Goal: Information Seeking & Learning: Learn about a topic

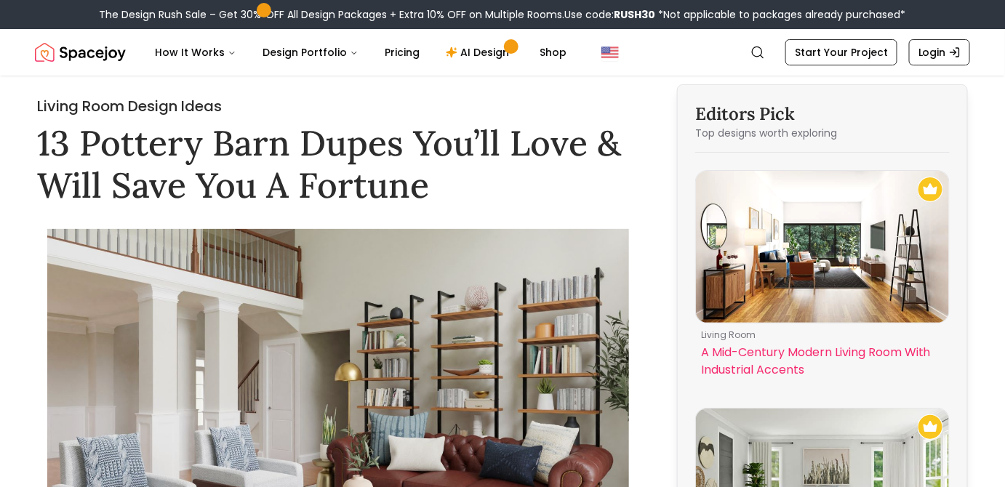
click at [808, 244] on img at bounding box center [822, 247] width 253 height 152
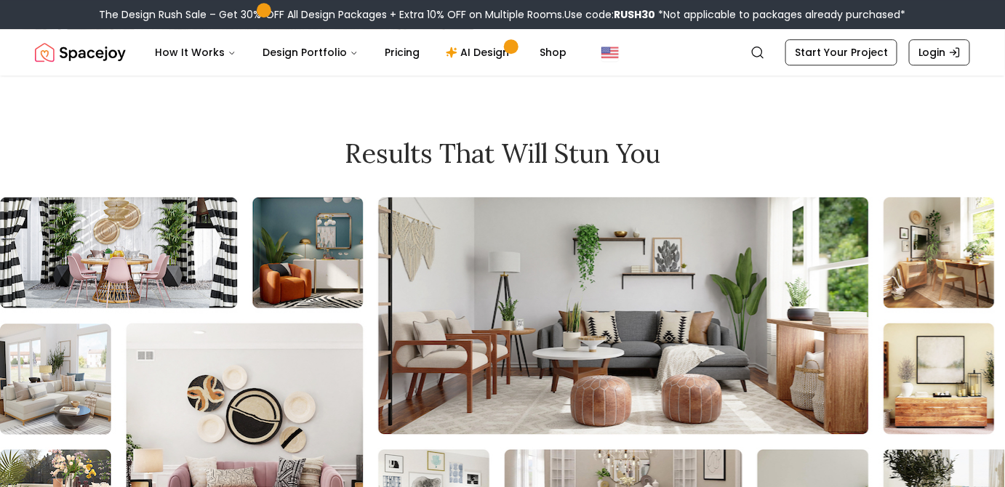
scroll to position [12626, 0]
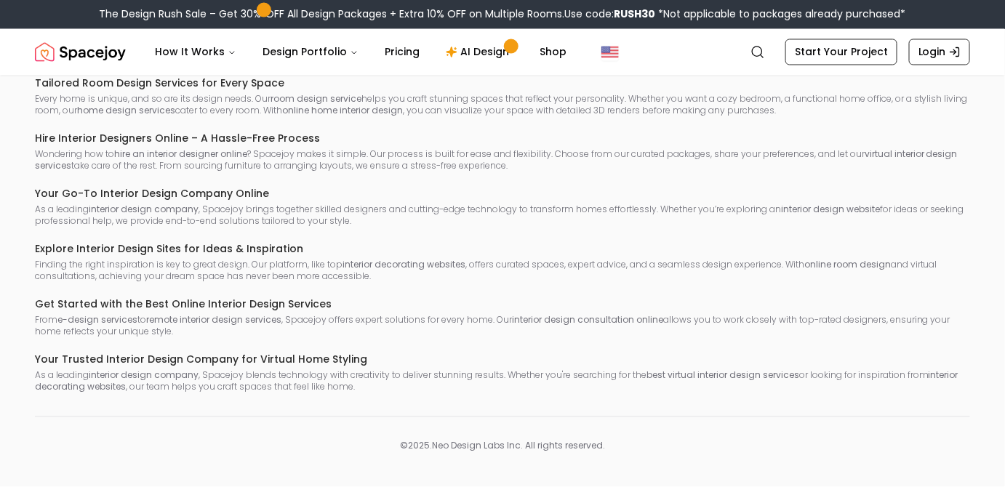
scroll to position [8319, 0]
